Goal: Task Accomplishment & Management: Use online tool/utility

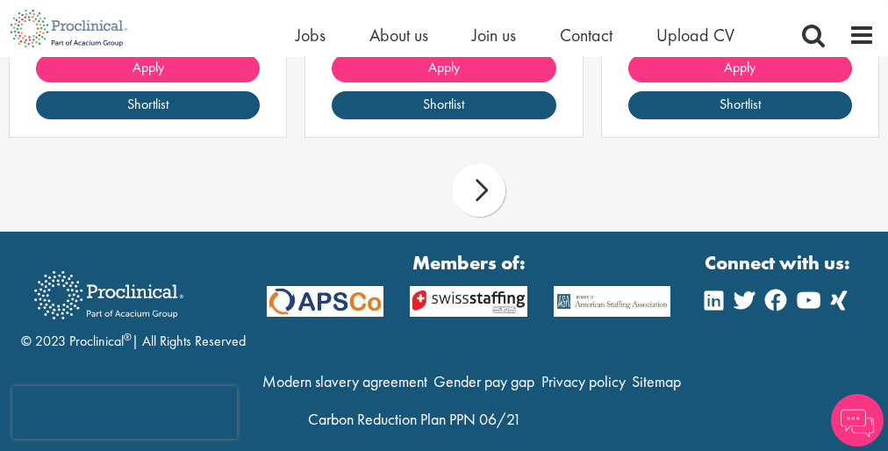
scroll to position [75, 0]
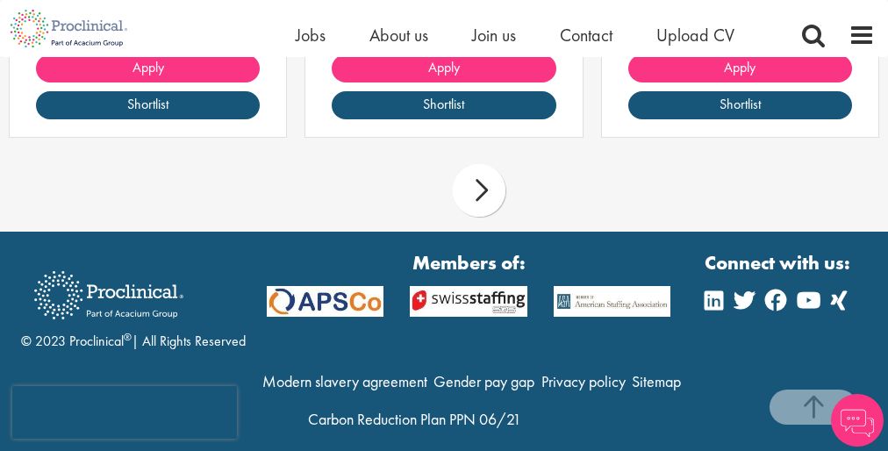
click at [444, 105] on div "Apply Shortlist" at bounding box center [443, 95] width 276 height 82
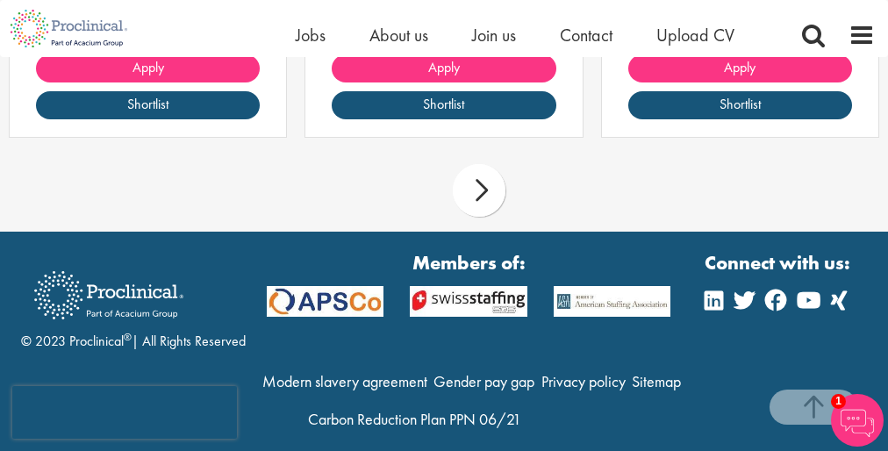
scroll to position [75, 0]
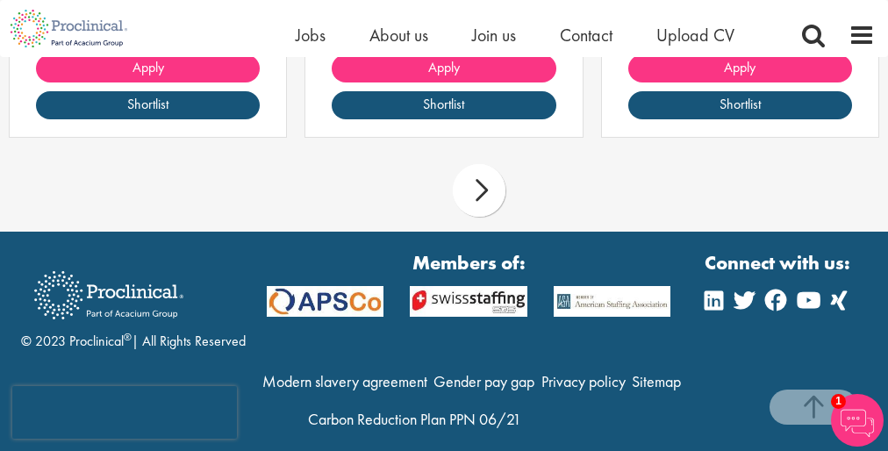
click at [444, 105] on div "Apply Shortlist" at bounding box center [443, 95] width 276 height 82
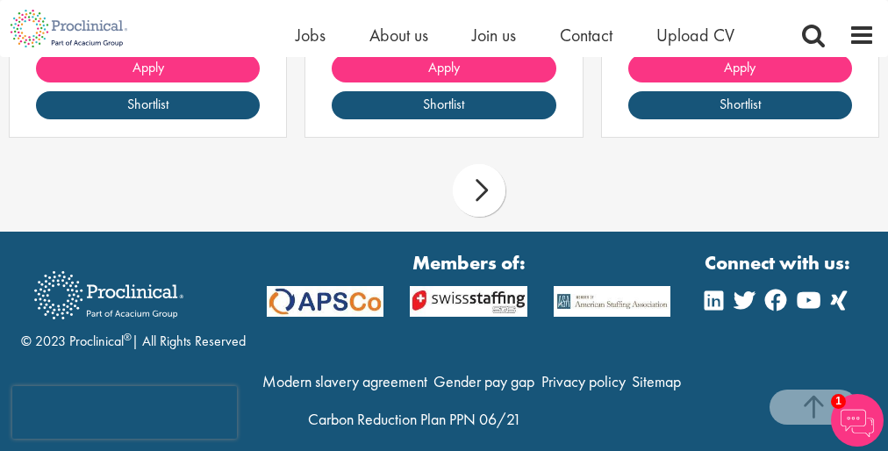
click at [444, 105] on div "Apply Shortlist" at bounding box center [443, 95] width 276 height 82
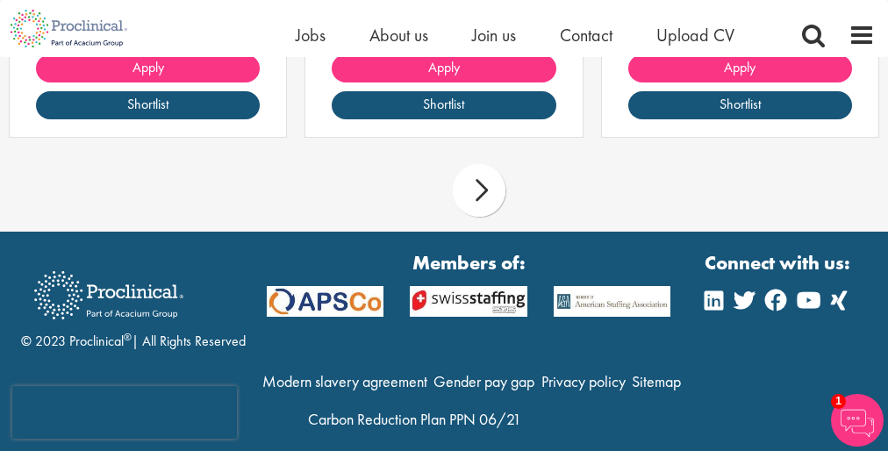
click at [444, 105] on div "Apply Shortlist" at bounding box center [443, 95] width 276 height 82
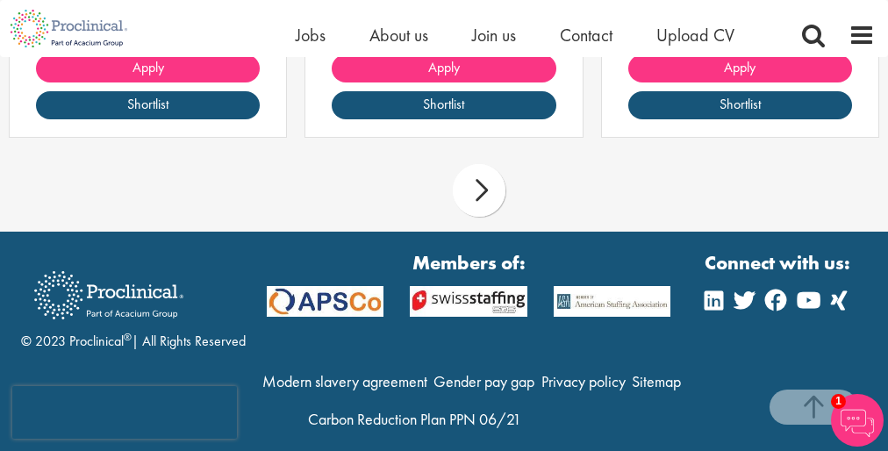
click at [444, 105] on div "Apply Shortlist" at bounding box center [443, 95] width 276 height 82
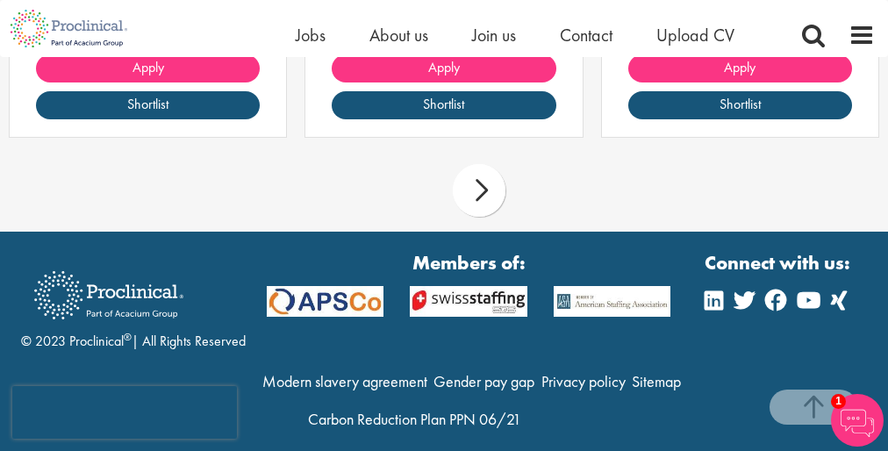
click at [444, 105] on div "Apply Shortlist" at bounding box center [443, 95] width 276 height 82
